Goal: Find specific page/section: Find specific page/section

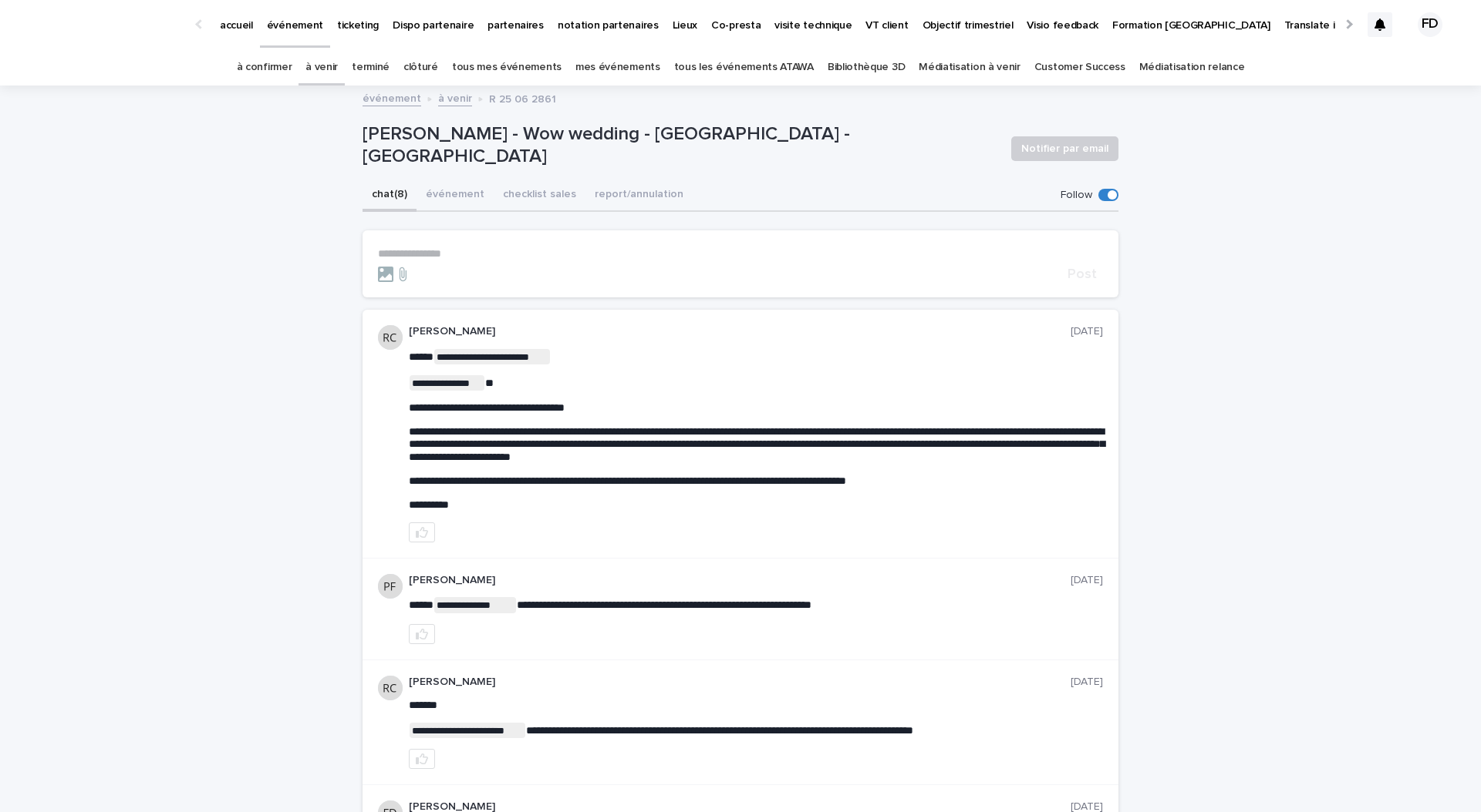
click at [673, 25] on p "Lieux" at bounding box center [685, 16] width 25 height 32
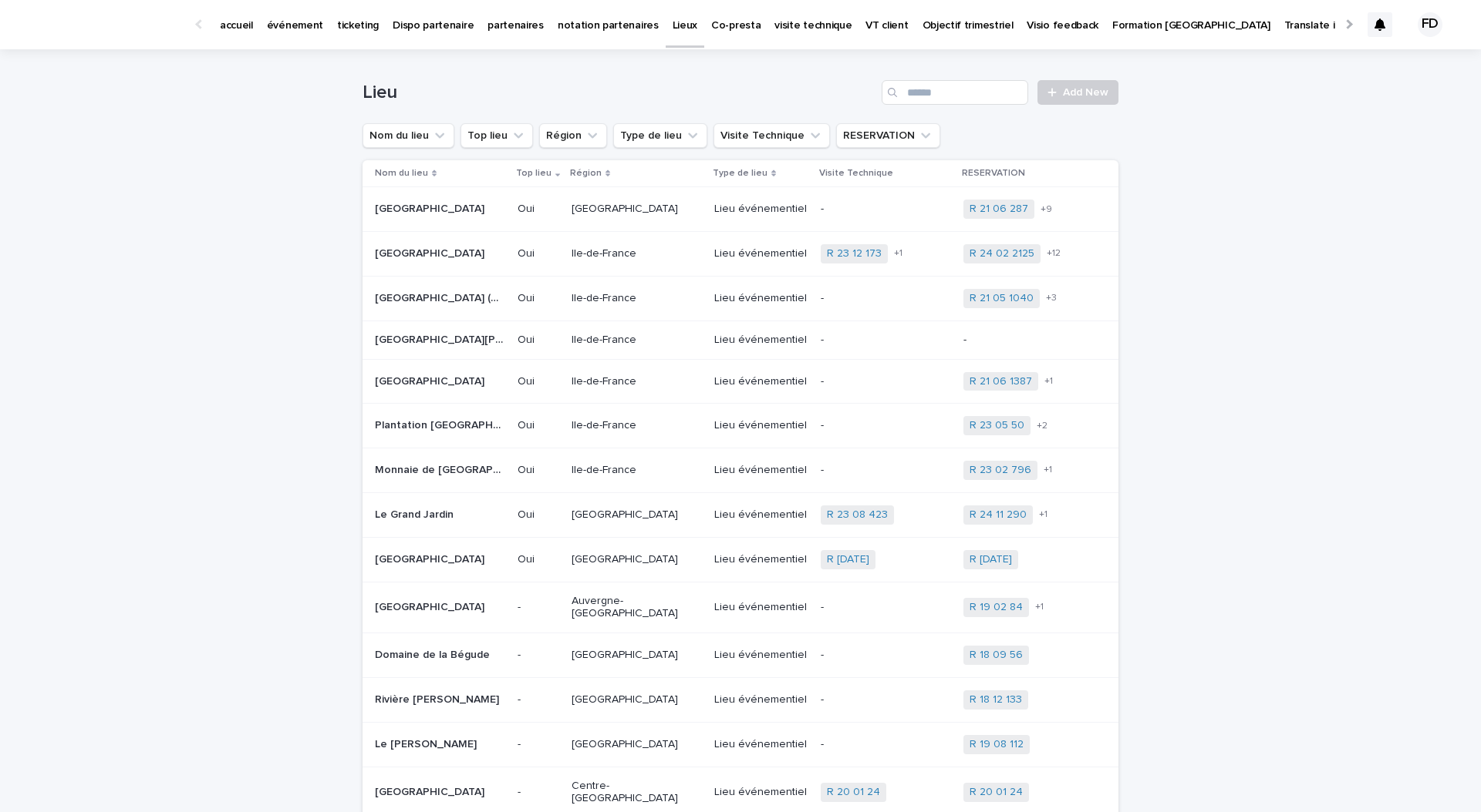
click at [435, 267] on div "[GEOGRAPHIC_DATA] [GEOGRAPHIC_DATA]" at bounding box center [440, 254] width 130 height 25
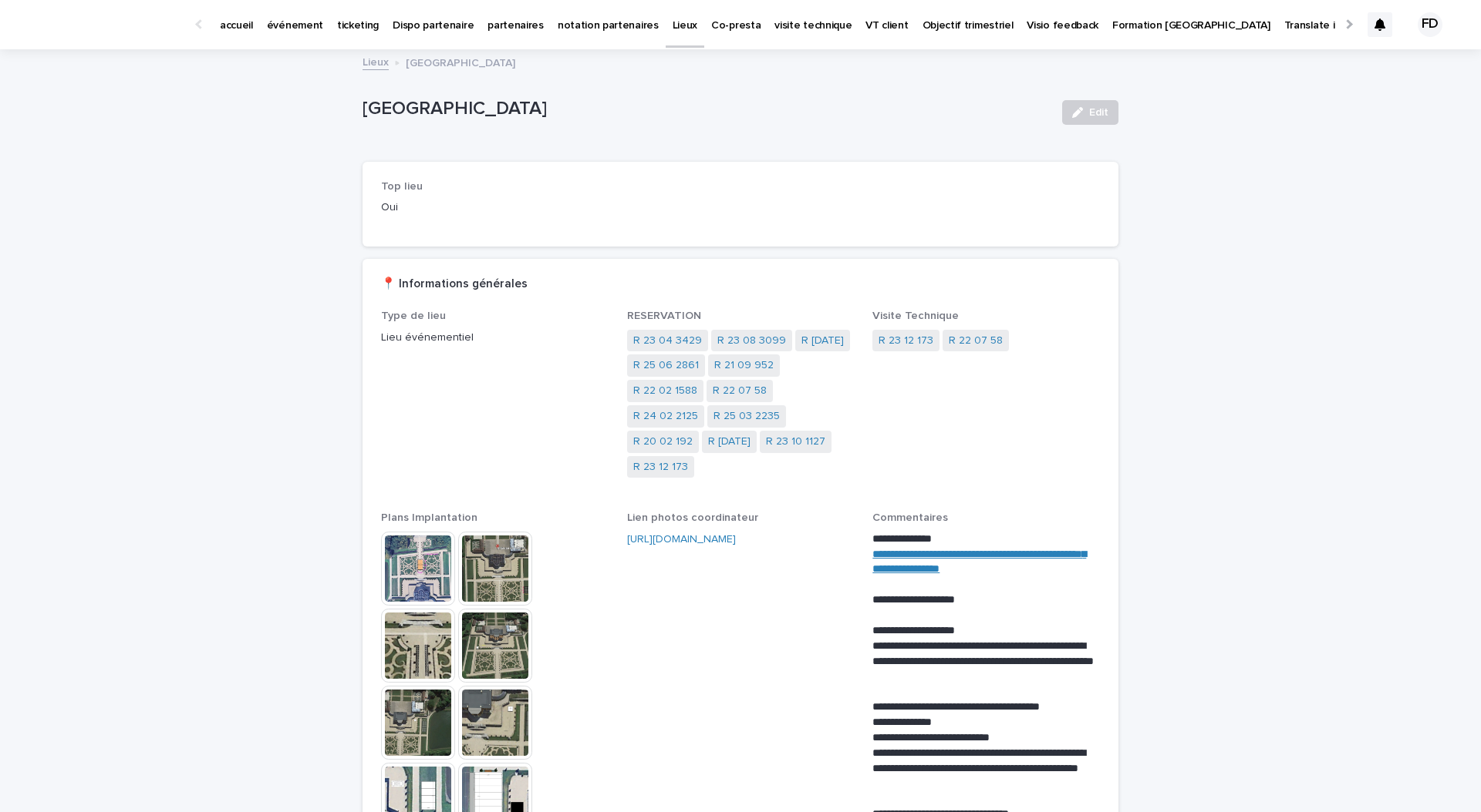
click at [299, 25] on p "événement" at bounding box center [295, 16] width 56 height 32
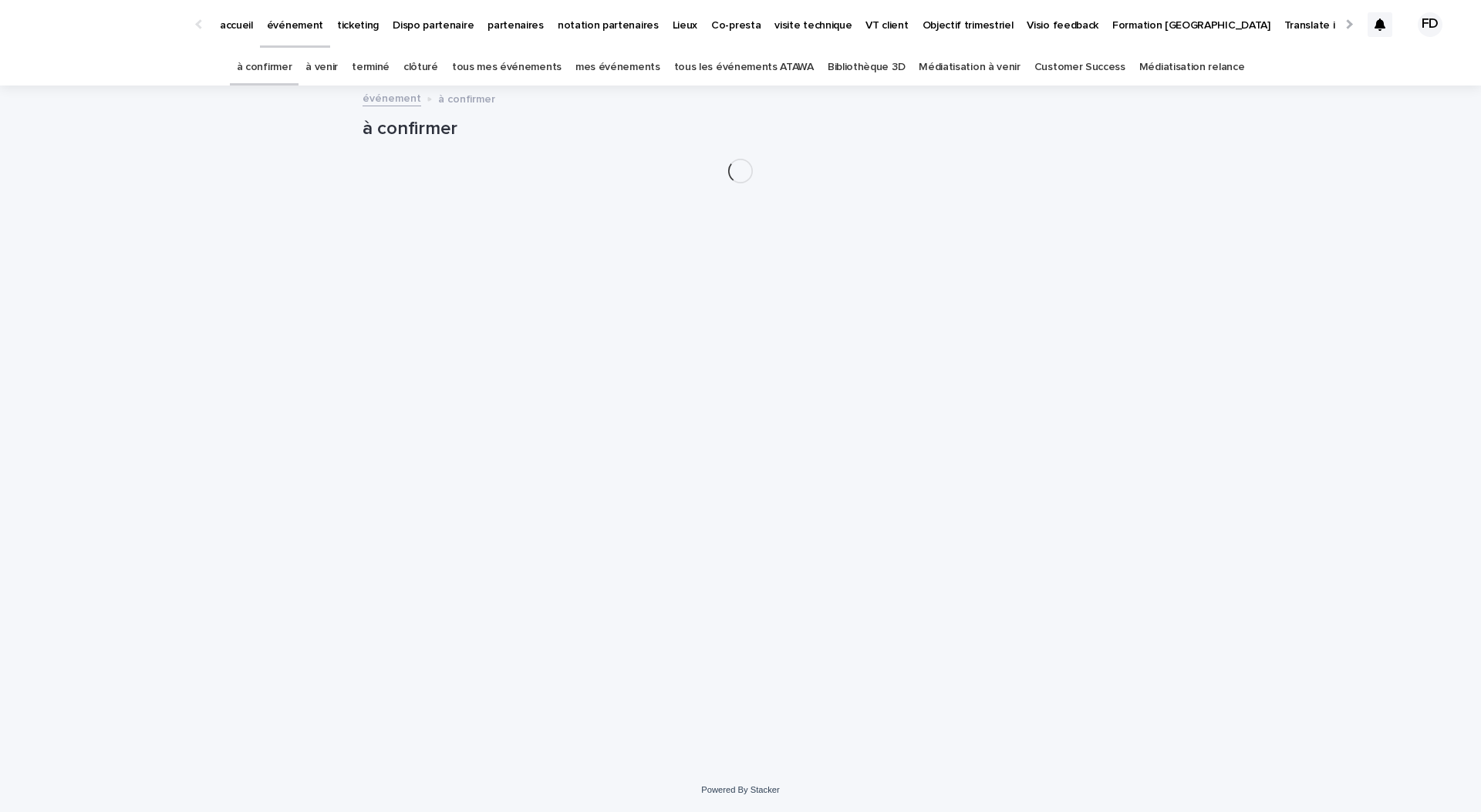
click at [338, 62] on link "à venir" at bounding box center [322, 67] width 32 height 36
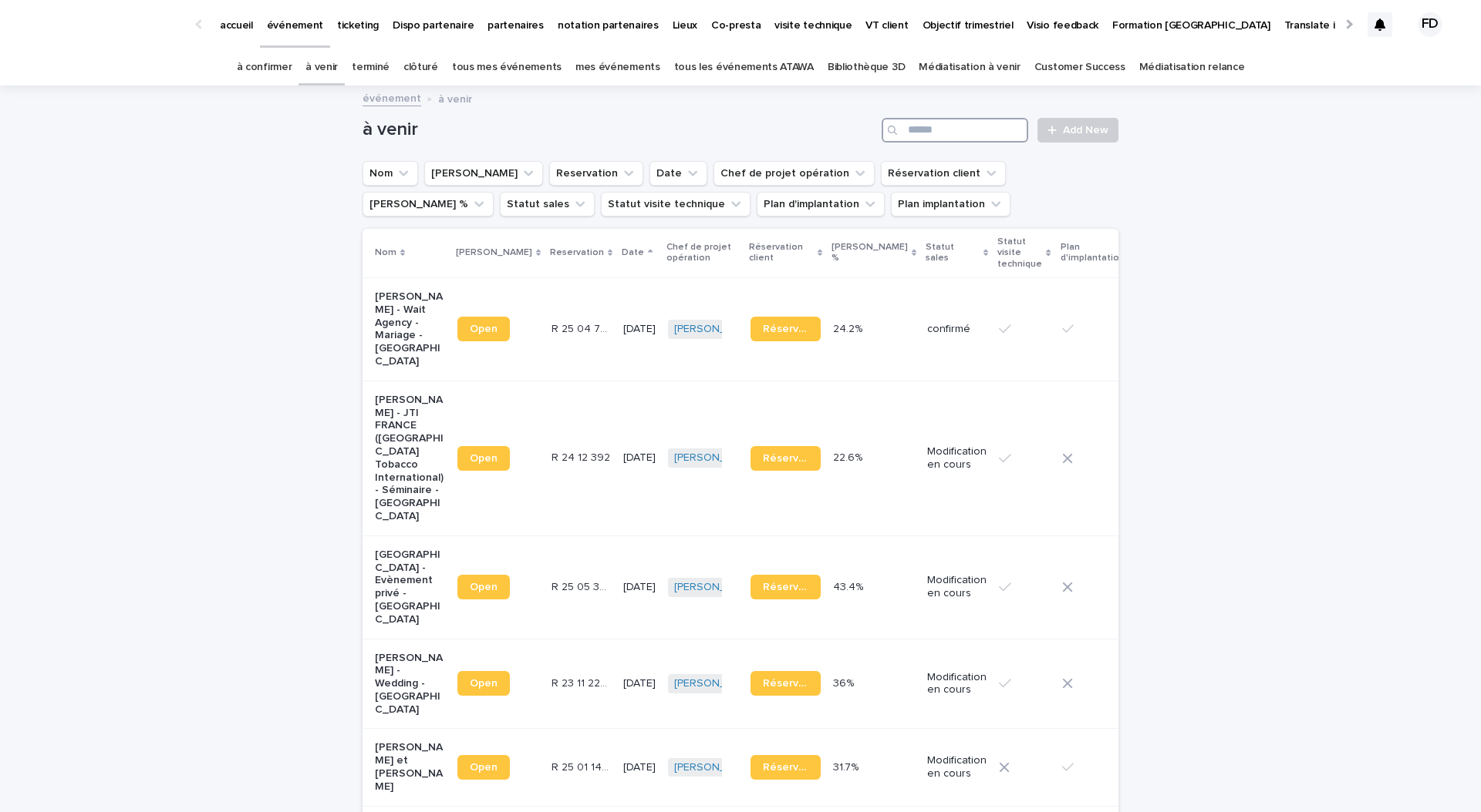
click at [1012, 129] on input "Search" at bounding box center [954, 130] width 147 height 25
click at [771, 66] on link "tous les événements ATAWA" at bounding box center [744, 67] width 140 height 36
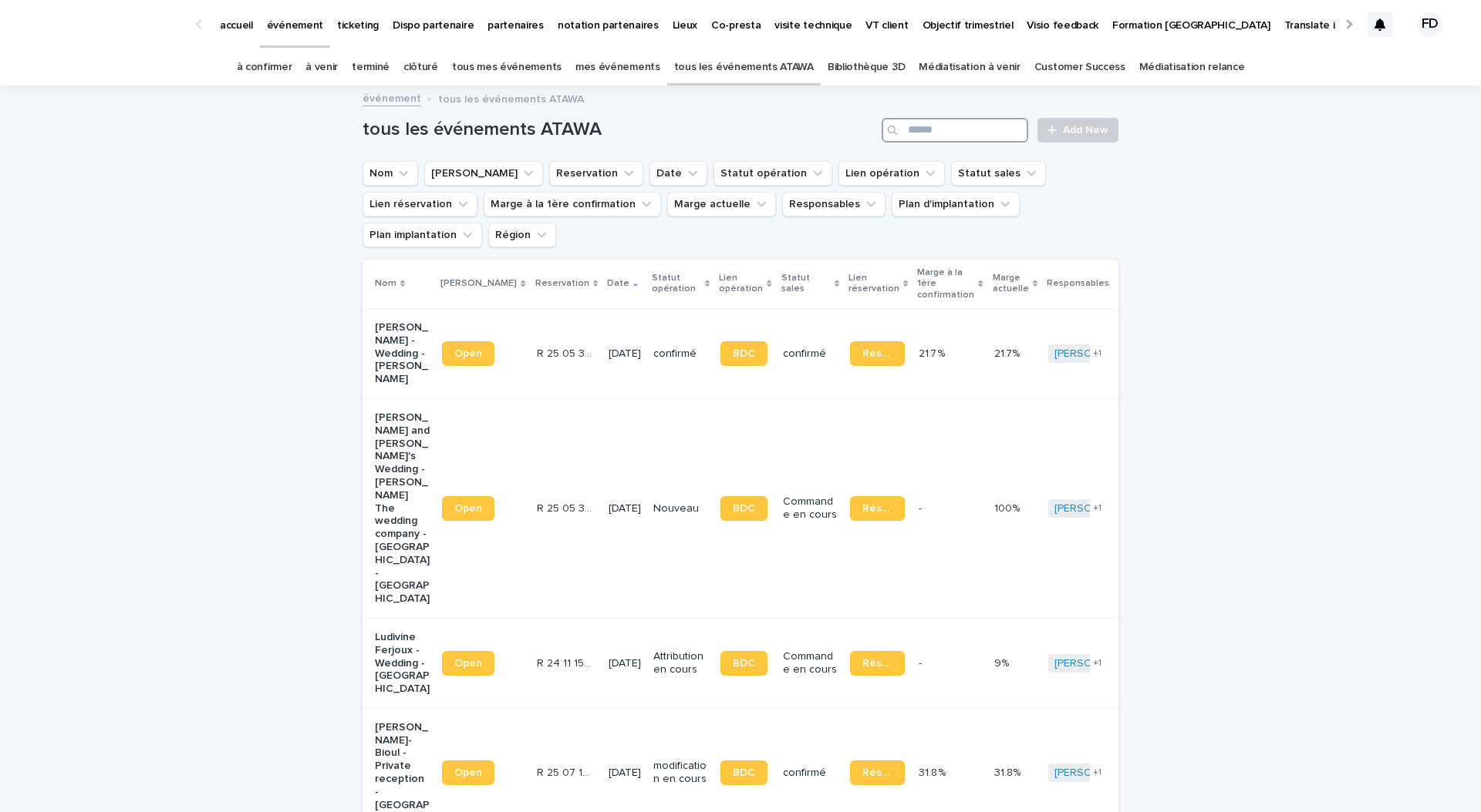
click at [1009, 137] on input "Search" at bounding box center [954, 130] width 147 height 25
type input "*"
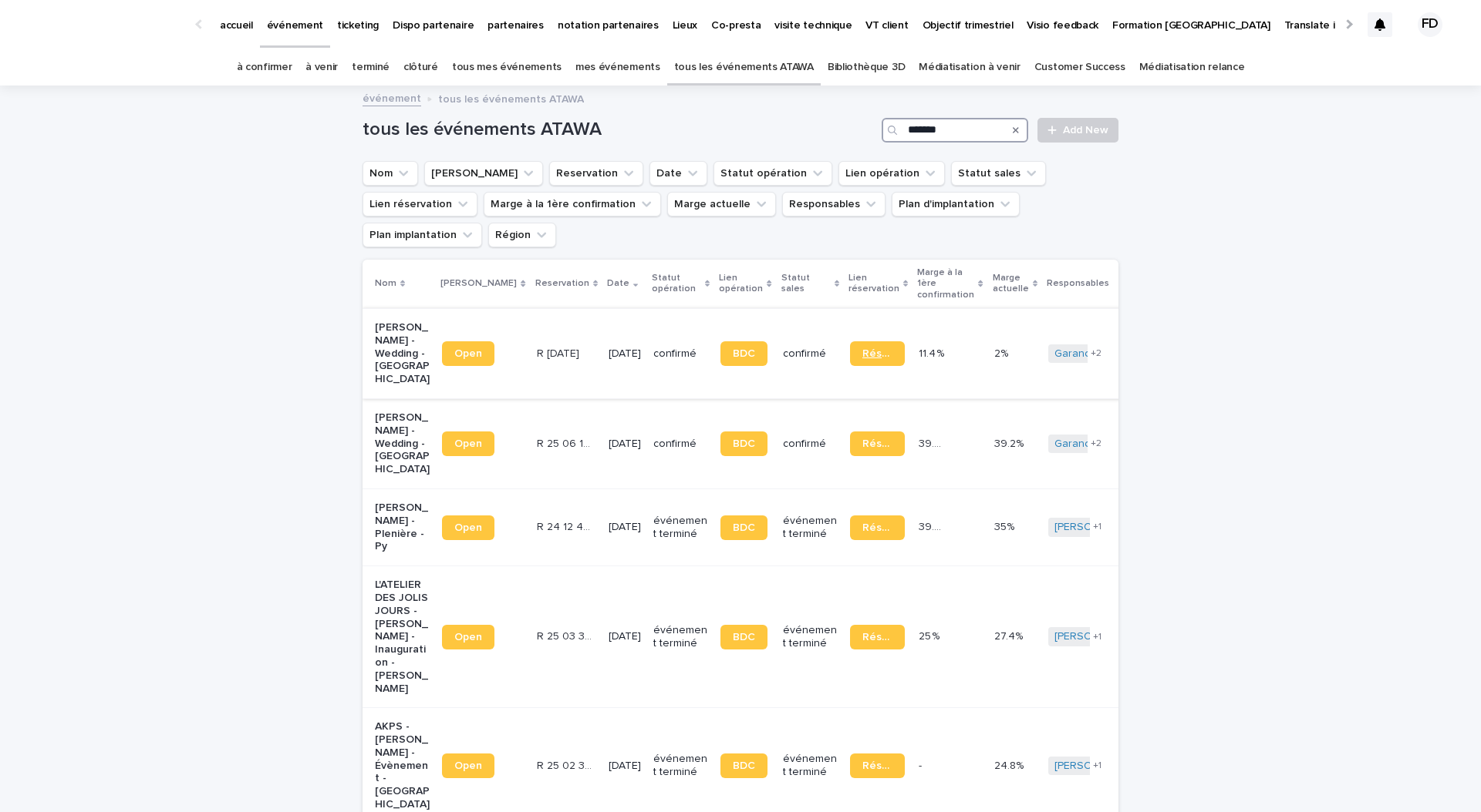
type input "*******"
click at [863, 349] on span "Réservation" at bounding box center [877, 354] width 30 height 11
click at [565, 324] on td "R [DATE] R [DATE]" at bounding box center [567, 354] width 72 height 90
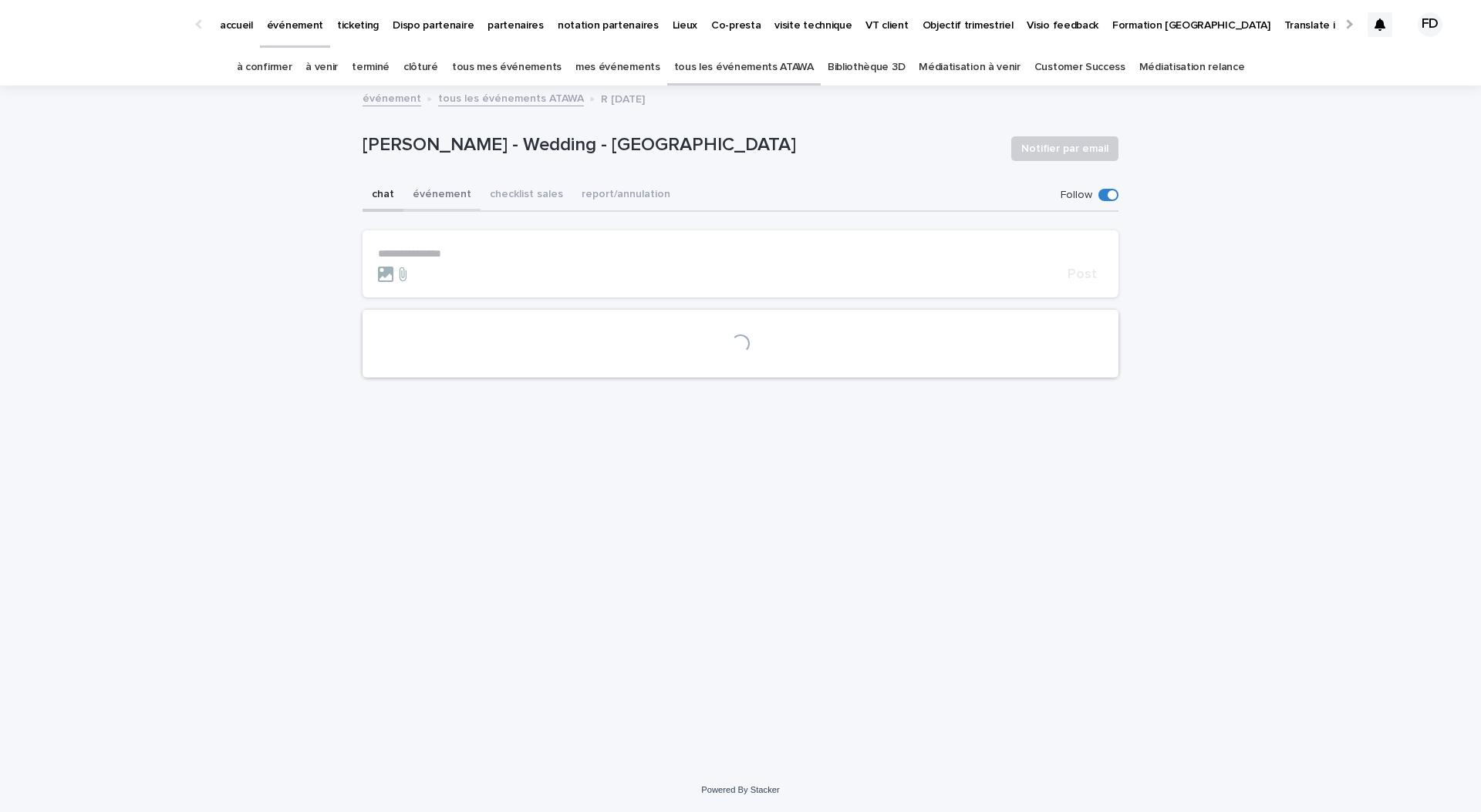
click at [439, 195] on button "événement" at bounding box center [442, 196] width 77 height 32
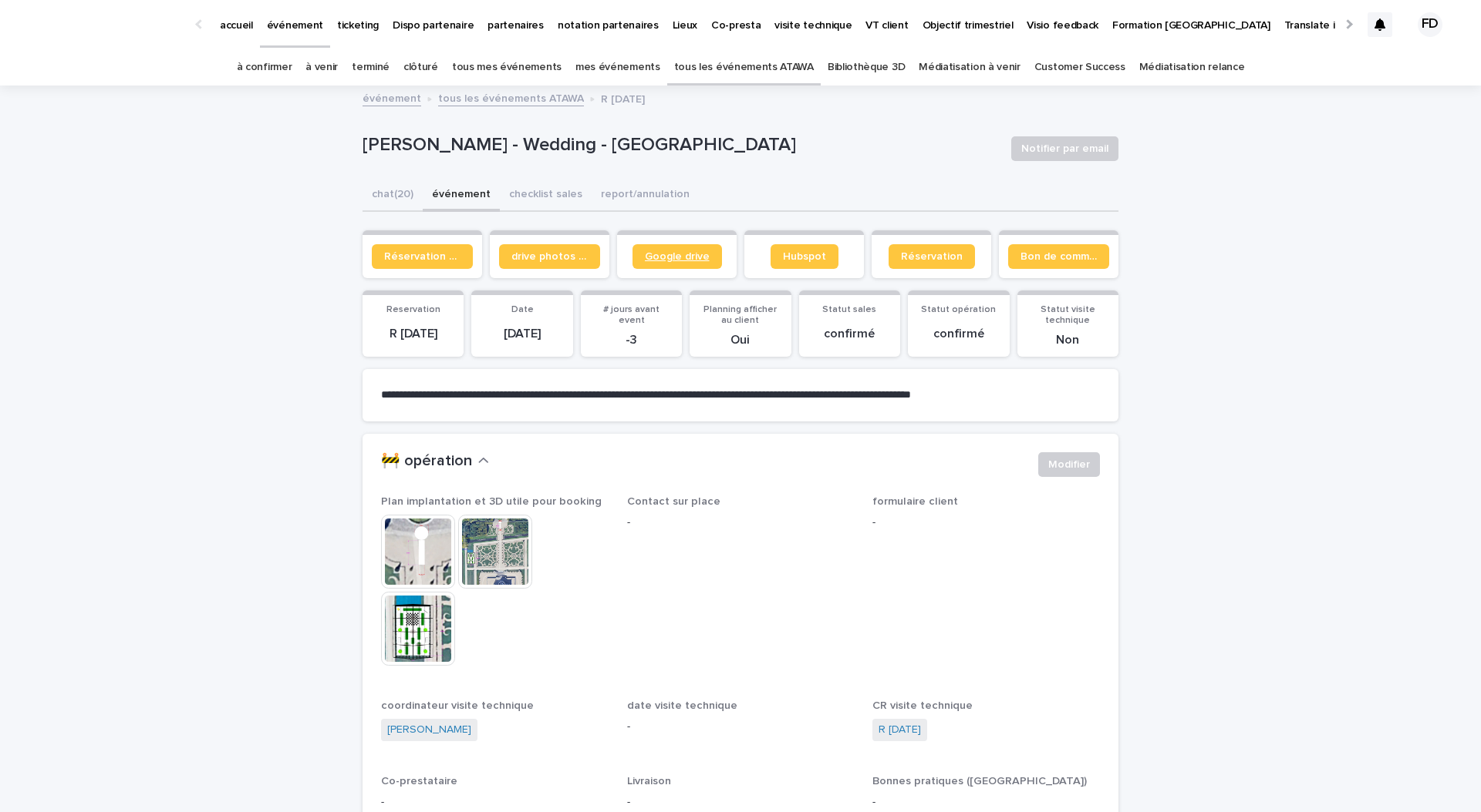
click at [652, 249] on link "Google drive" at bounding box center [678, 257] width 90 height 25
